Goal: Find contact information: Find contact information

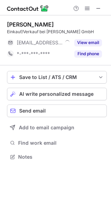
scroll to position [152, 111]
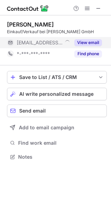
click at [92, 40] on button "View email" at bounding box center [89, 42] width 28 height 7
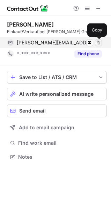
click at [98, 43] on span at bounding box center [99, 43] width 6 height 6
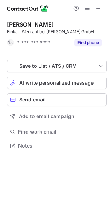
scroll to position [141, 111]
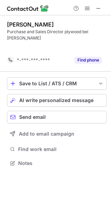
scroll to position [147, 111]
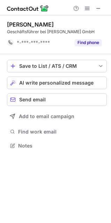
scroll to position [141, 111]
click at [100, 8] on span at bounding box center [99, 9] width 6 height 6
click at [102, 8] on button at bounding box center [99, 8] width 8 height 8
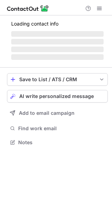
scroll to position [135, 112]
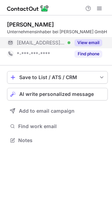
click at [80, 39] on button "View email" at bounding box center [89, 42] width 28 height 7
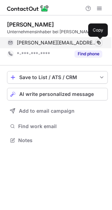
click at [98, 43] on span at bounding box center [99, 43] width 6 height 6
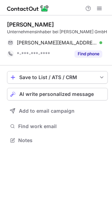
scroll to position [135, 112]
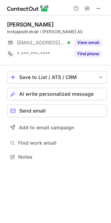
scroll to position [152, 111]
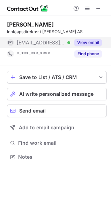
click at [90, 43] on button "View email" at bounding box center [89, 42] width 28 height 7
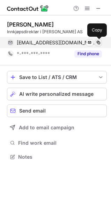
click at [97, 43] on span at bounding box center [99, 43] width 6 height 6
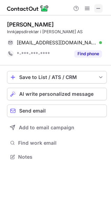
click at [102, 9] on button at bounding box center [99, 8] width 8 height 8
